Goal: Information Seeking & Learning: Check status

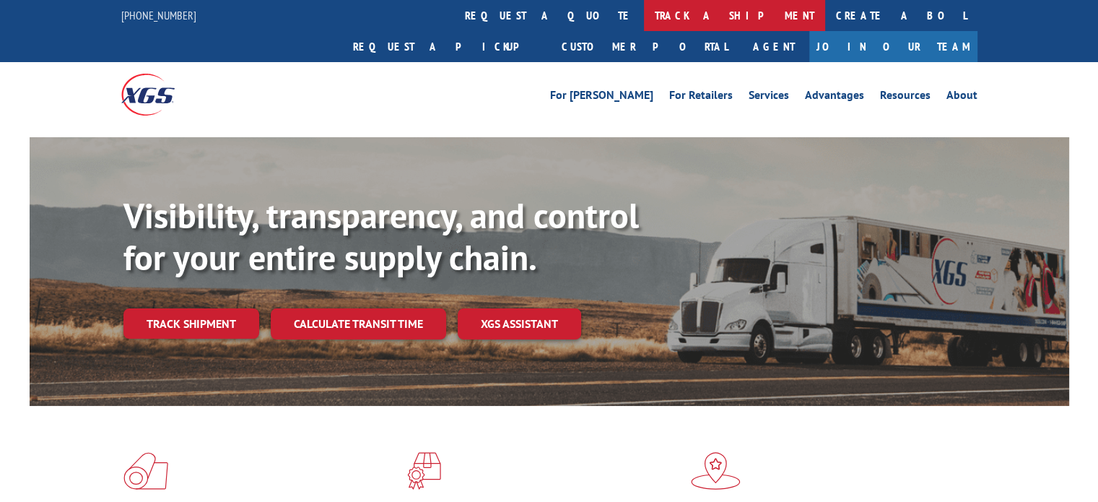
click at [644, 16] on link "track a shipment" at bounding box center [734, 15] width 181 height 31
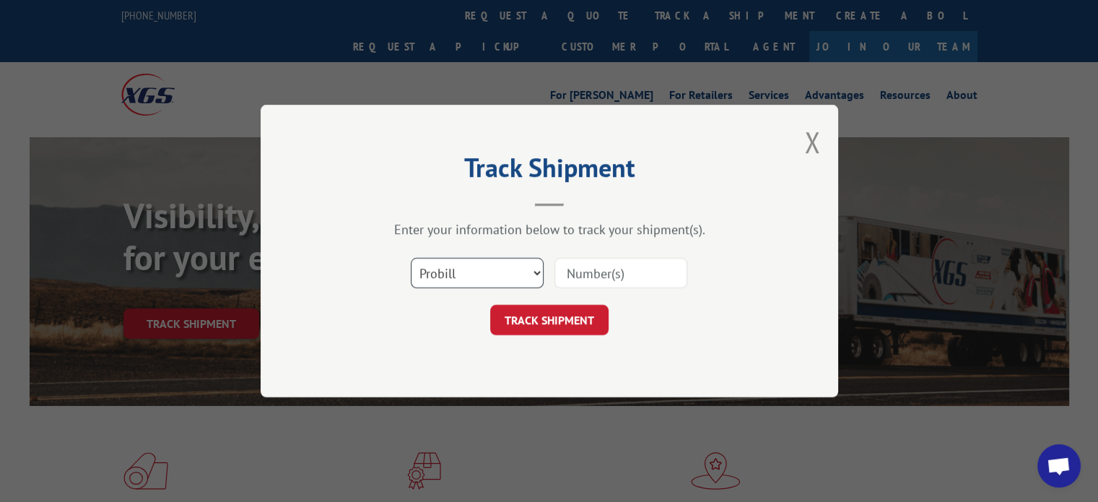
click at [517, 274] on select "Select category... Probill BOL PO" at bounding box center [477, 273] width 133 height 30
select select "bol"
click at [411, 258] on select "Select category... Probill BOL PO" at bounding box center [477, 273] width 133 height 30
click at [601, 276] on input at bounding box center [620, 273] width 133 height 30
click at [543, 318] on button "TRACK SHIPMENT" at bounding box center [549, 320] width 118 height 30
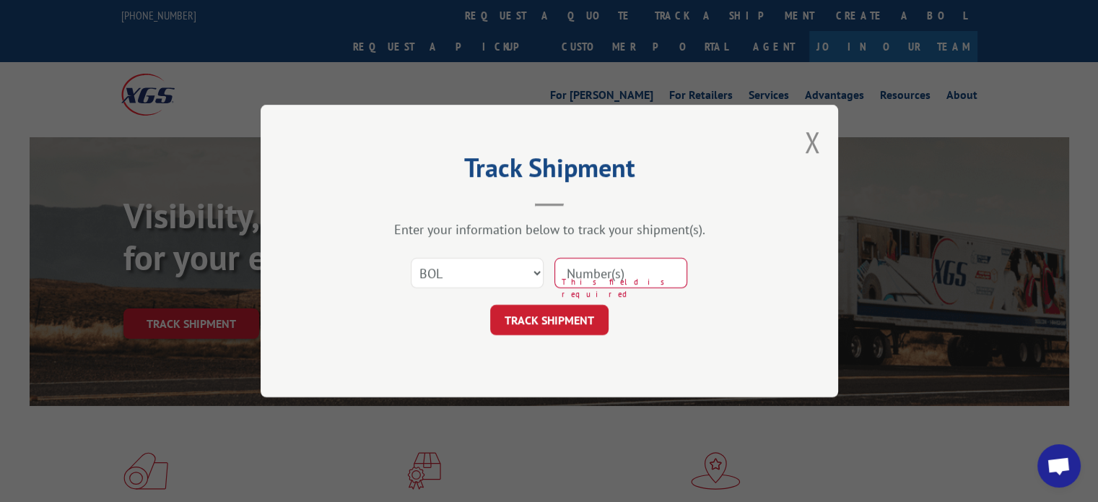
paste input "7048664"
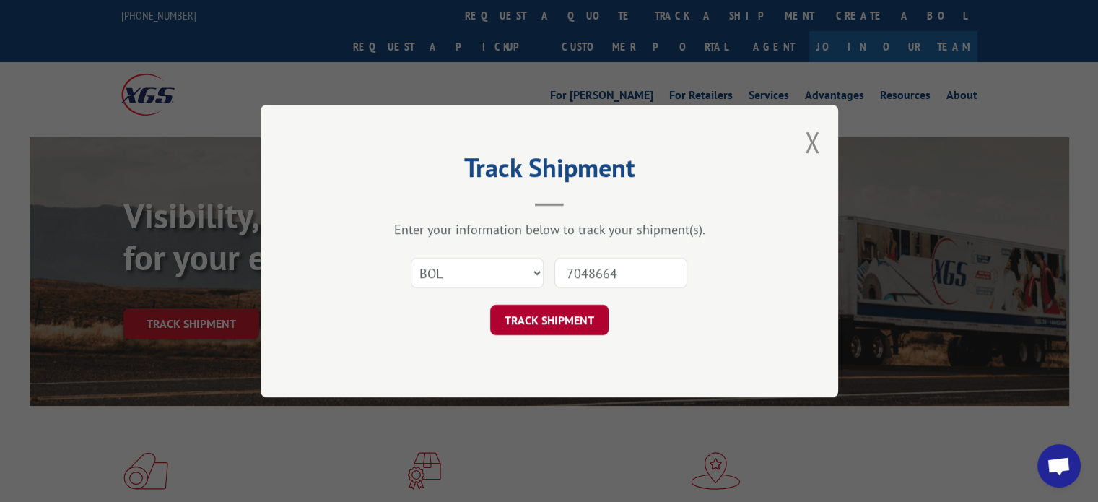
type input "7048664"
click at [540, 320] on button "TRACK SHIPMENT" at bounding box center [549, 320] width 118 height 30
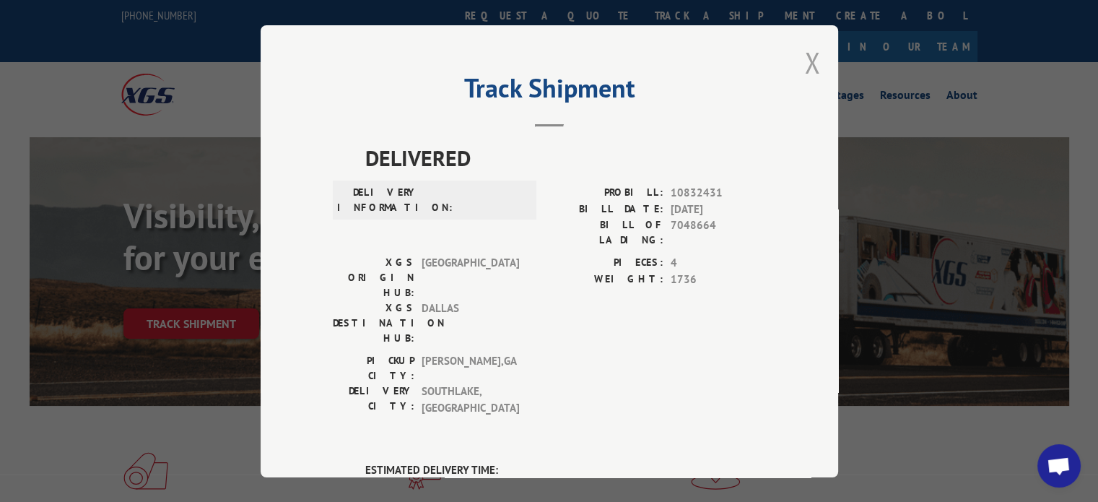
click at [806, 67] on button "Close modal" at bounding box center [812, 62] width 16 height 38
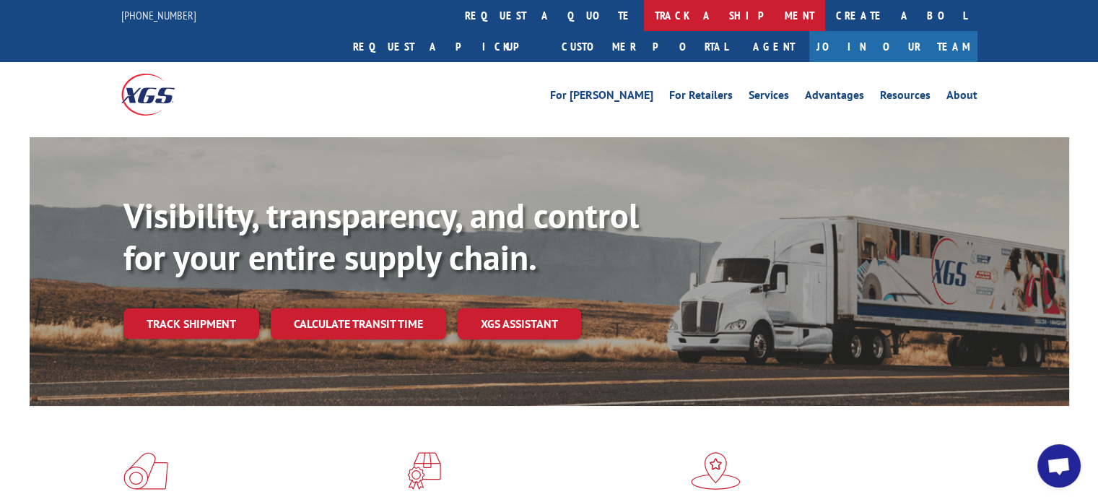
click at [644, 7] on link "track a shipment" at bounding box center [734, 15] width 181 height 31
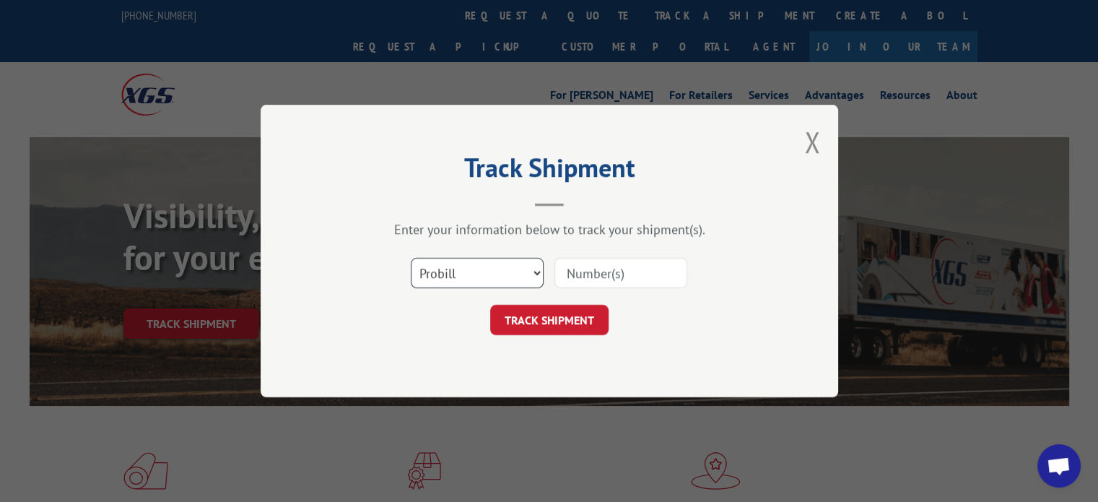
click at [494, 278] on select "Select category... Probill BOL PO" at bounding box center [477, 273] width 133 height 30
select select "bol"
click at [411, 258] on select "Select category... Probill BOL PO" at bounding box center [477, 273] width 133 height 30
click at [600, 282] on input at bounding box center [620, 273] width 133 height 30
paste input "7031030"
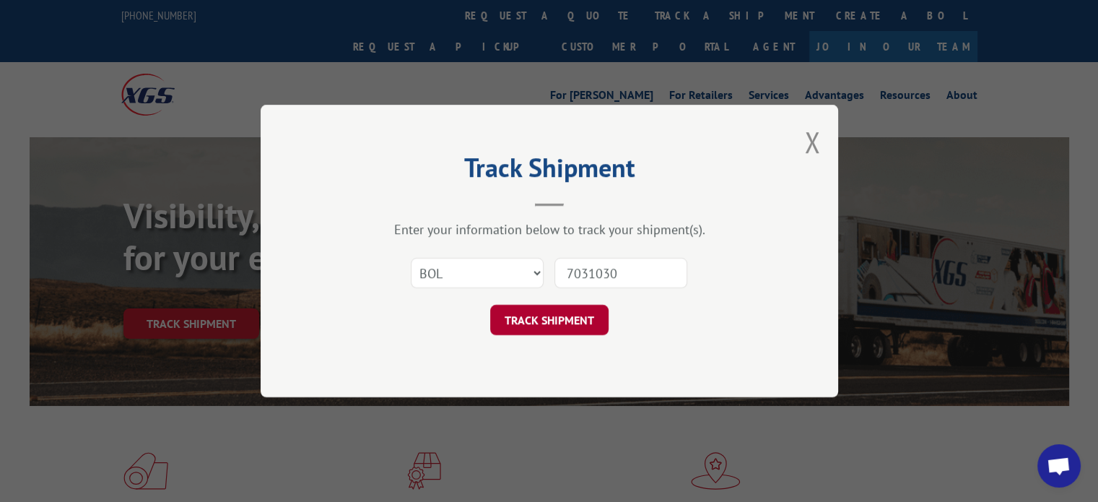
type input "7031030"
click at [576, 312] on button "TRACK SHIPMENT" at bounding box center [549, 320] width 118 height 30
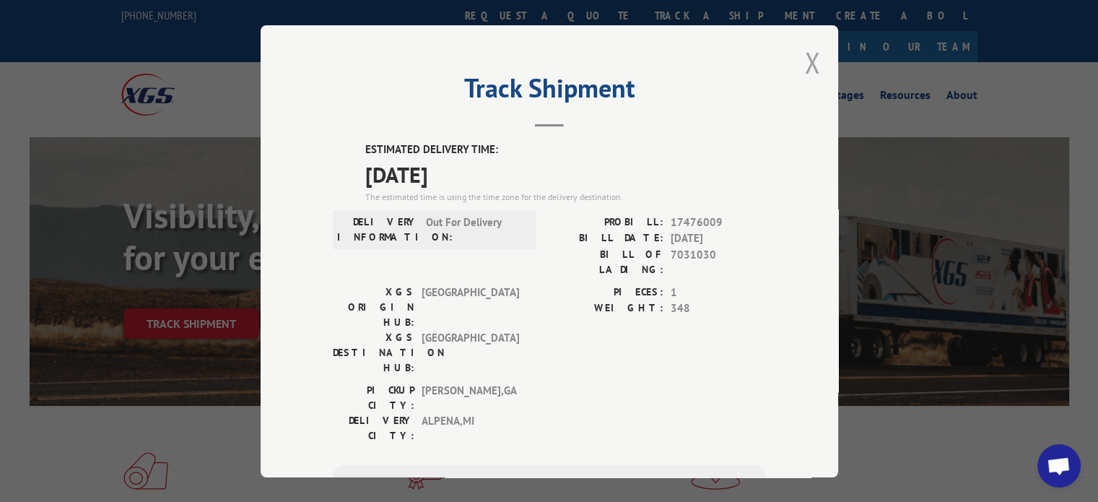
click at [804, 58] on button "Close modal" at bounding box center [812, 62] width 16 height 38
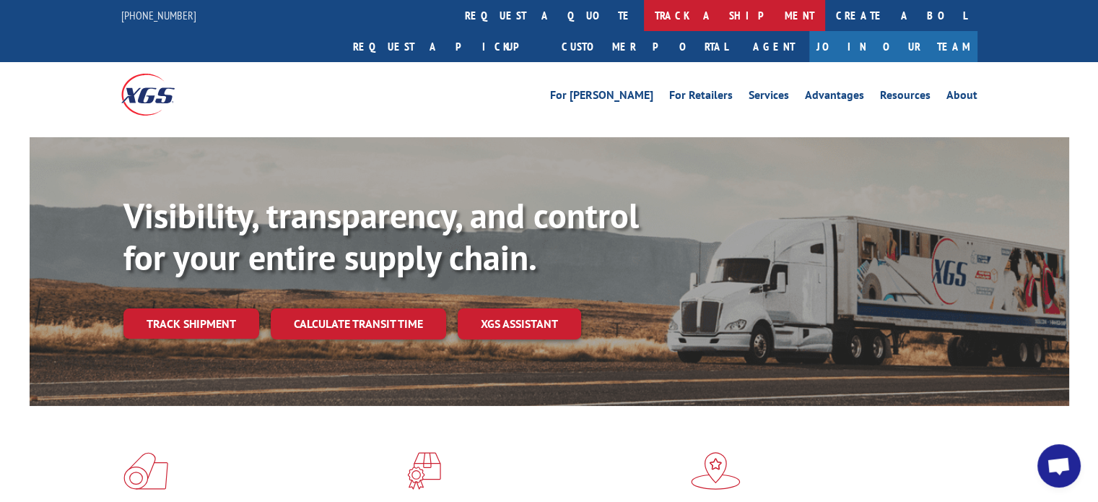
click at [644, 14] on link "track a shipment" at bounding box center [734, 15] width 181 height 31
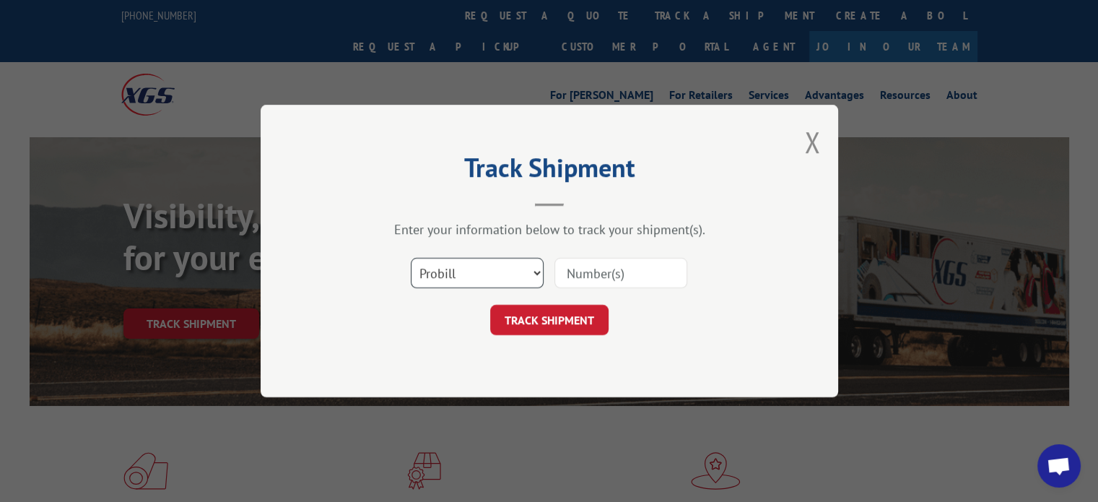
click at [502, 274] on select "Select category... Probill BOL PO" at bounding box center [477, 273] width 133 height 30
select select "bol"
click at [411, 258] on select "Select category... Probill BOL PO" at bounding box center [477, 273] width 133 height 30
click at [615, 274] on input at bounding box center [620, 273] width 133 height 30
paste input "7048664"
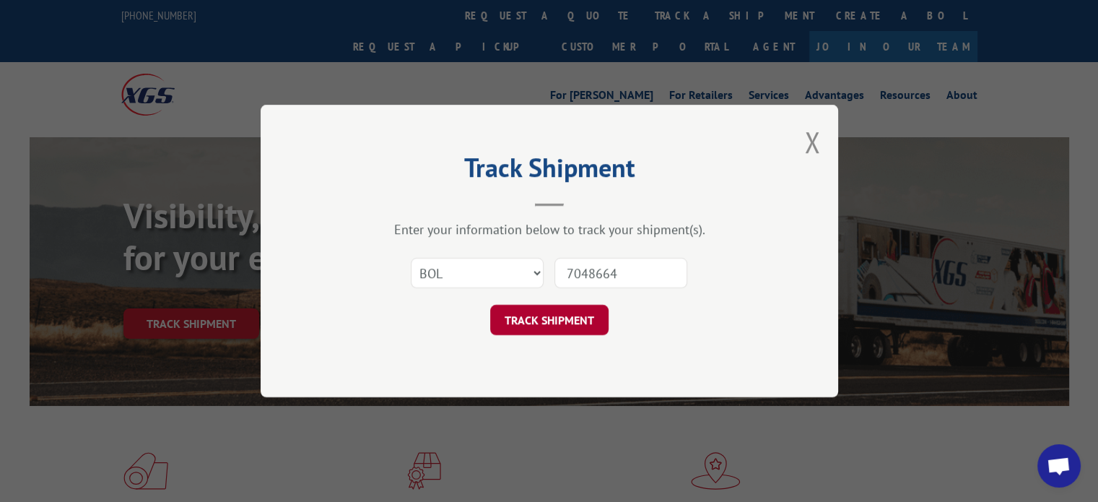
type input "7048664"
click at [556, 319] on button "TRACK SHIPMENT" at bounding box center [549, 320] width 118 height 30
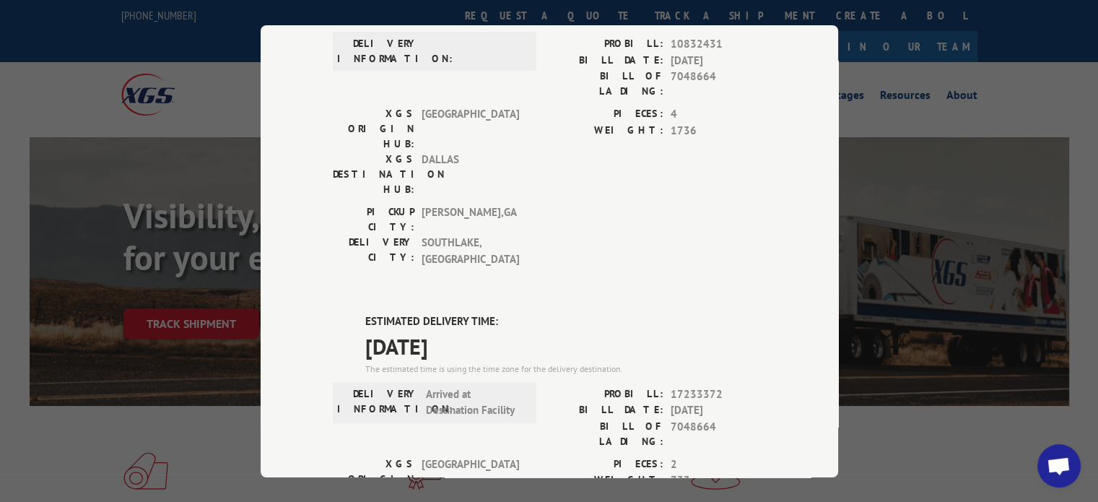
scroll to position [144, 0]
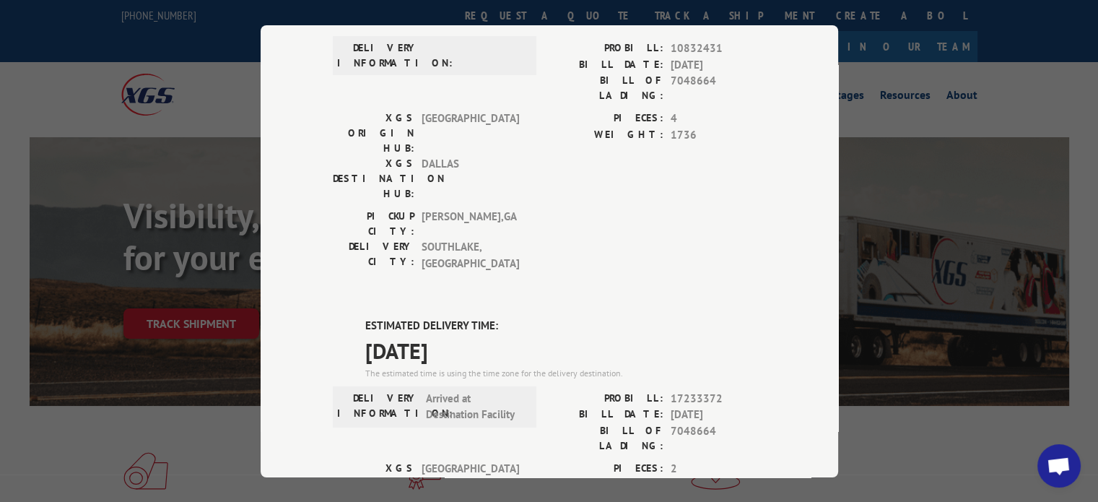
drag, startPoint x: 191, startPoint y: 17, endPoint x: 160, endPoint y: 19, distance: 31.2
click at [97, 19] on div "Track Shipment DELIVERED DELIVERY INFORMATION: PROBILL: 10832431 BILL DATE: [DA…" at bounding box center [549, 251] width 1098 height 502
